Goal: Information Seeking & Learning: Learn about a topic

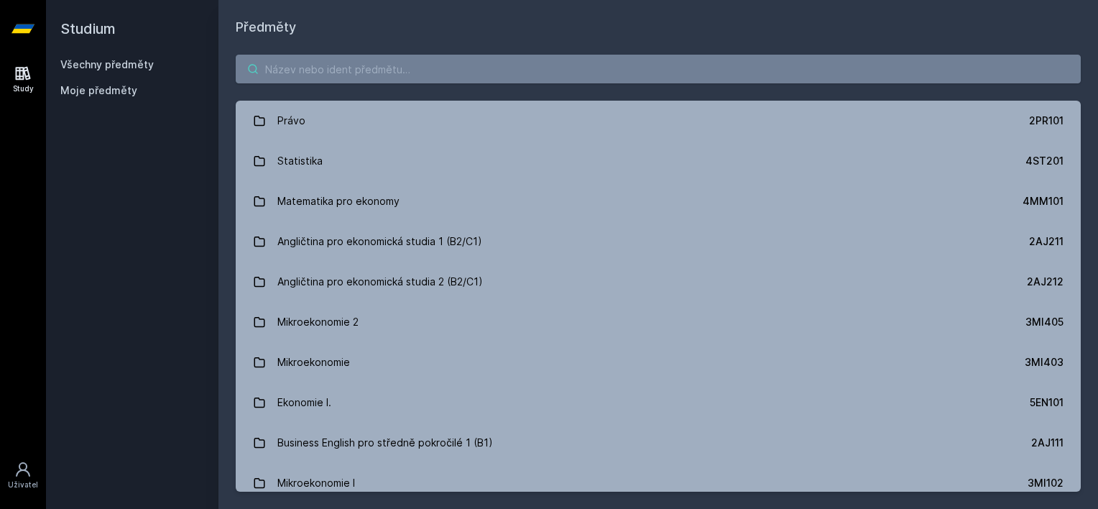
click at [658, 58] on input "search" at bounding box center [658, 69] width 845 height 29
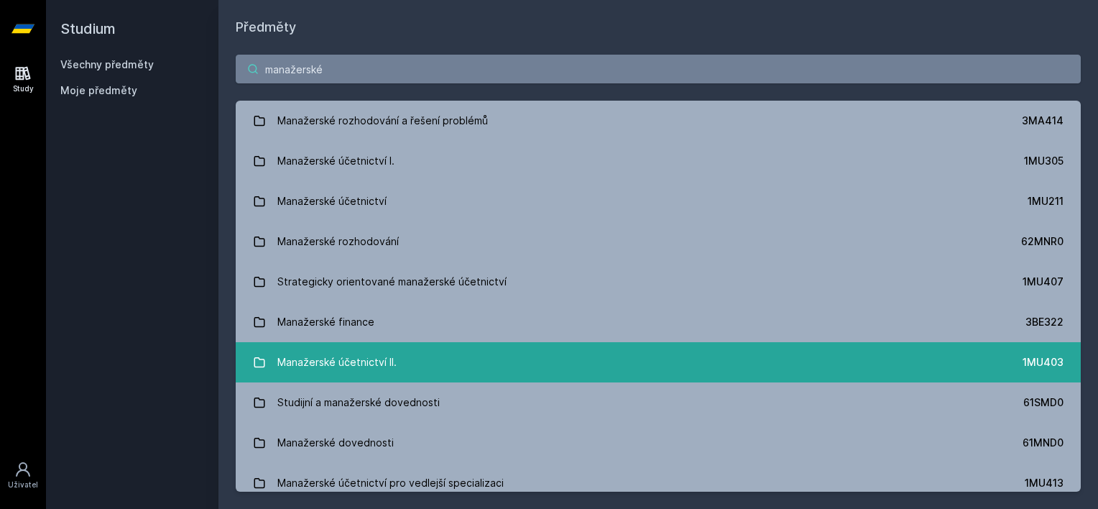
type input "manažerské"
click at [626, 356] on link "Manažerské účetnictví II. 1MU403" at bounding box center [658, 362] width 845 height 40
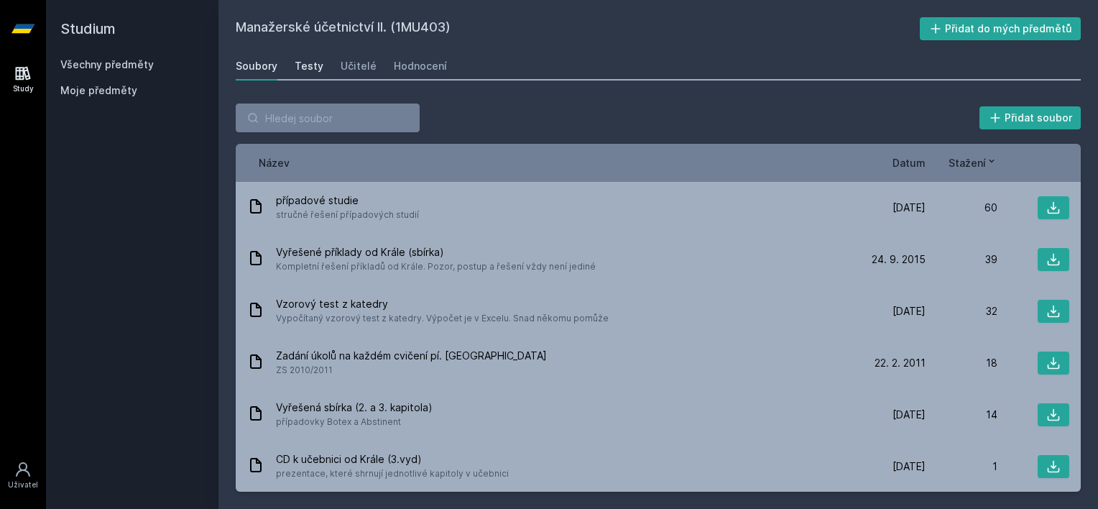
click at [314, 66] on div "Testy" at bounding box center [308, 66] width 29 height 14
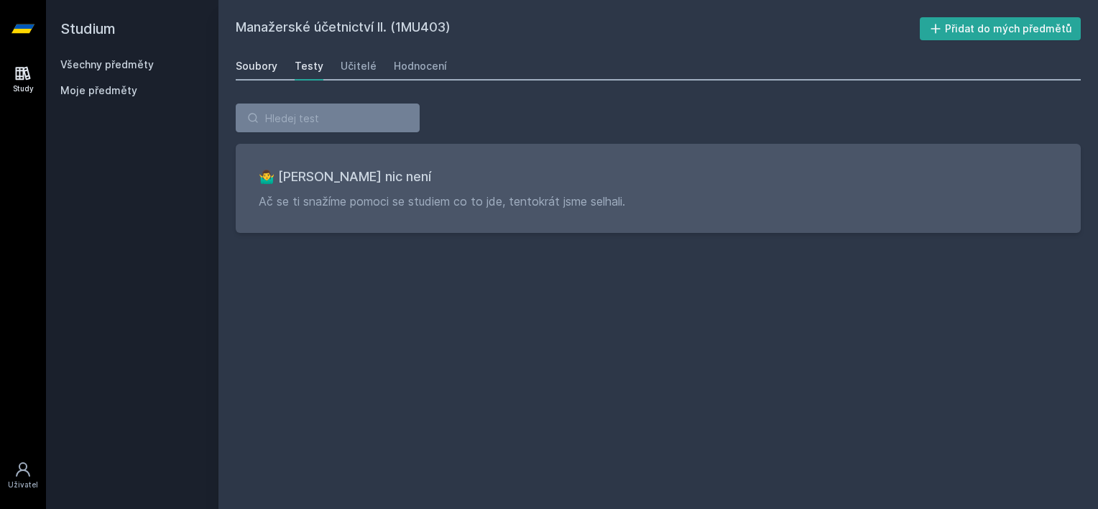
click at [261, 57] on link "Soubory" at bounding box center [257, 66] width 42 height 29
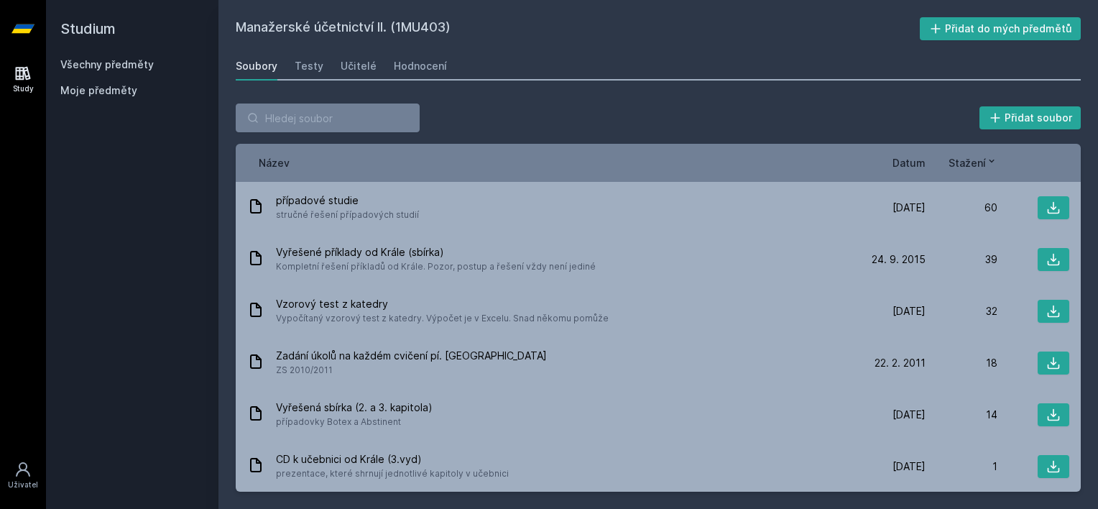
click at [916, 164] on span "Datum" at bounding box center [908, 162] width 33 height 15
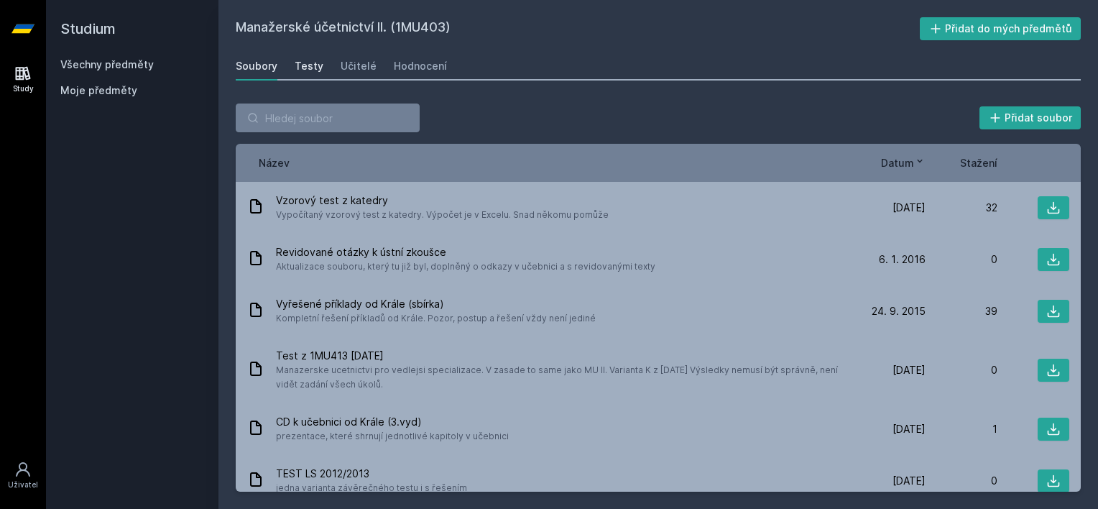
click at [300, 57] on link "Testy" at bounding box center [308, 66] width 29 height 29
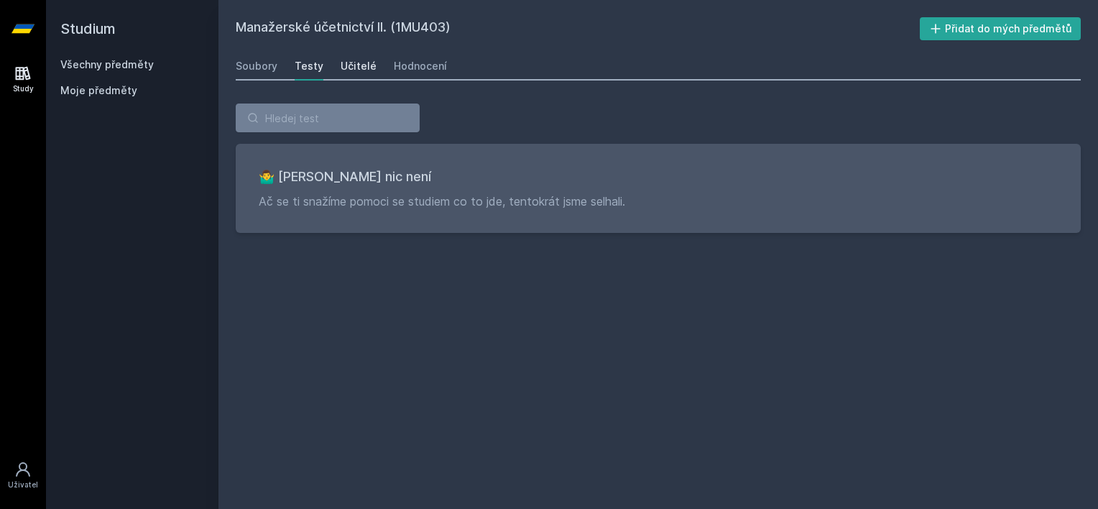
click at [353, 60] on div "Učitelé" at bounding box center [358, 66] width 36 height 14
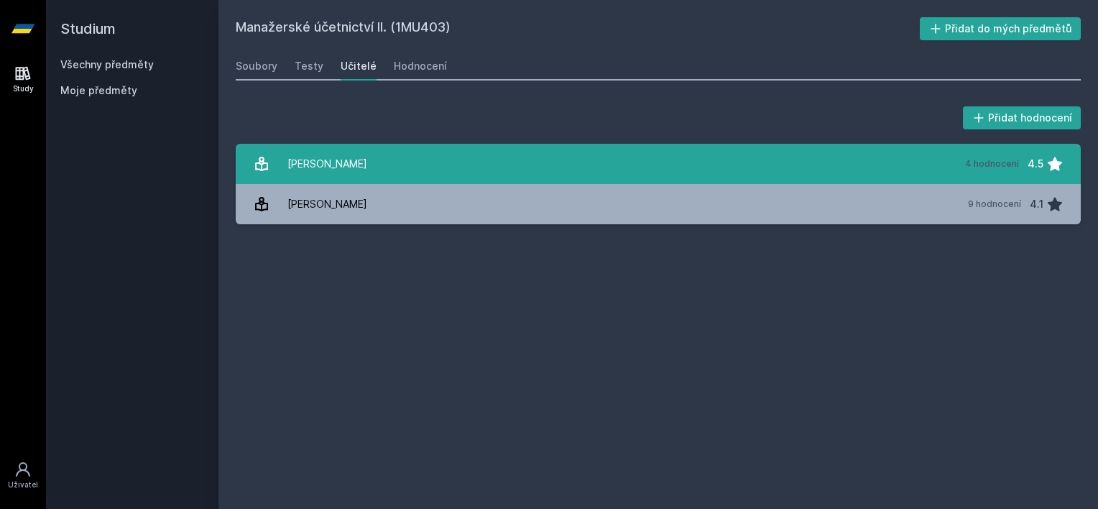
click at [374, 167] on link "[PERSON_NAME] 4 hodnocení 4.5" at bounding box center [658, 164] width 845 height 40
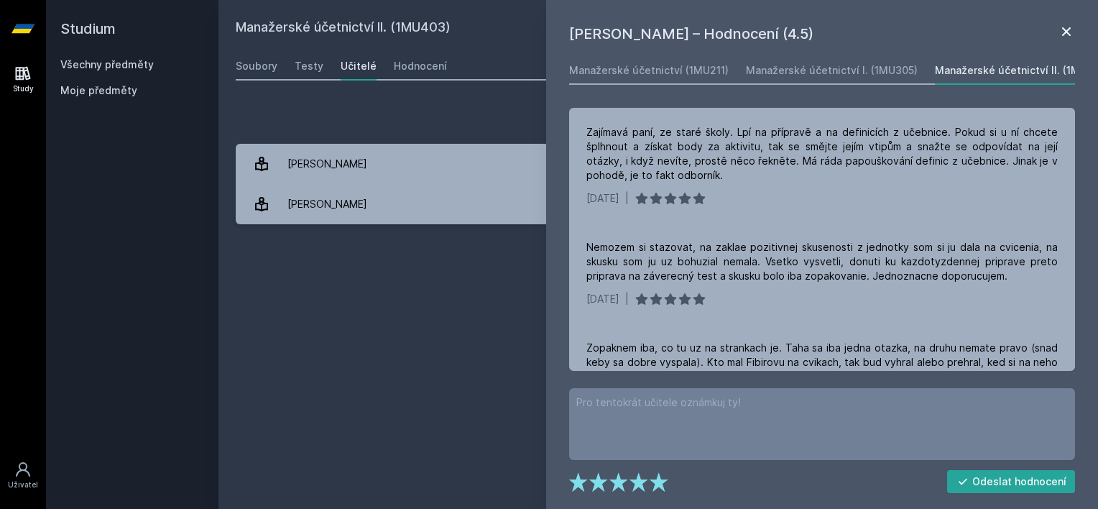
click at [1059, 33] on icon at bounding box center [1065, 31] width 17 height 17
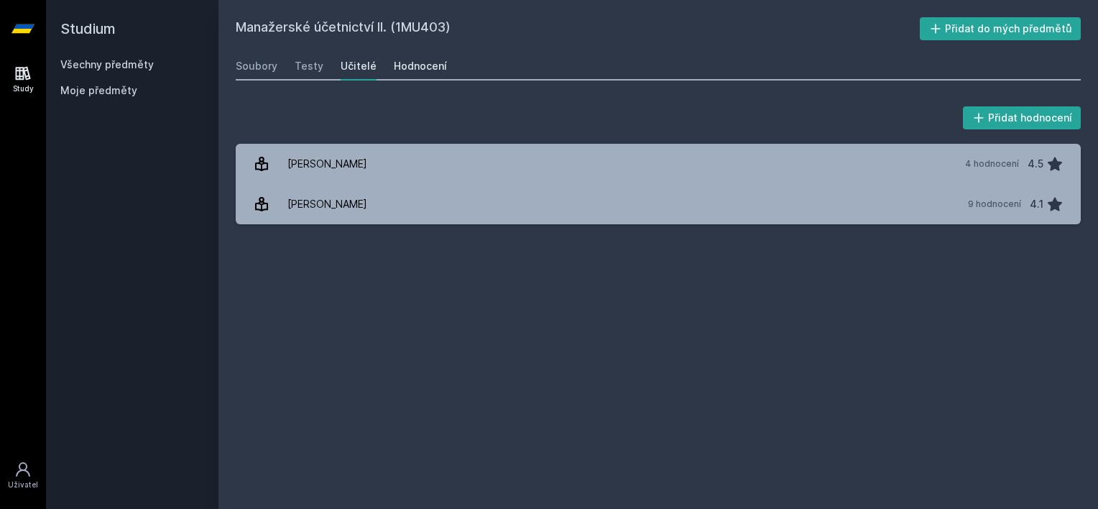
click at [396, 68] on div "Hodnocení" at bounding box center [420, 66] width 53 height 14
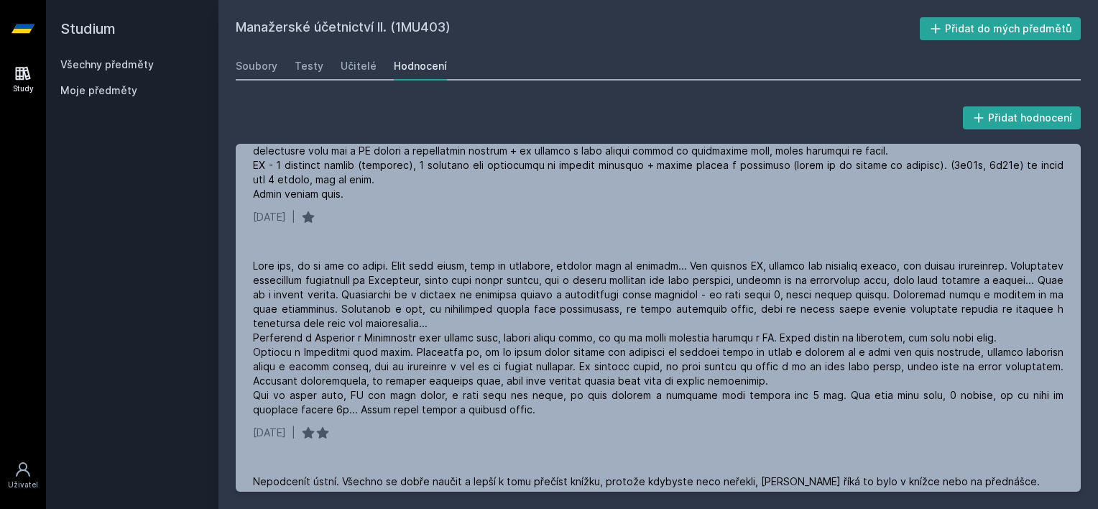
scroll to position [391, 0]
